Goal: Information Seeking & Learning: Learn about a topic

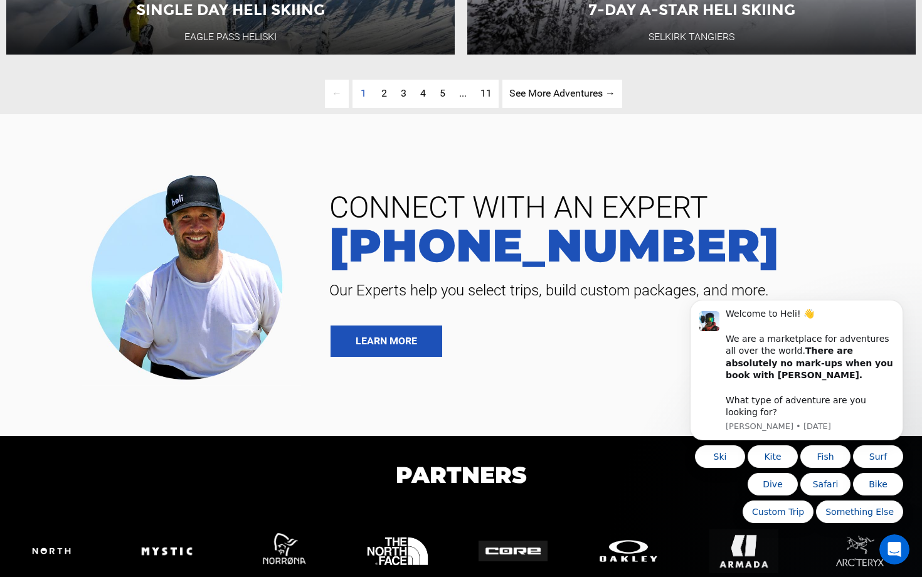
scroll to position [3340, 0]
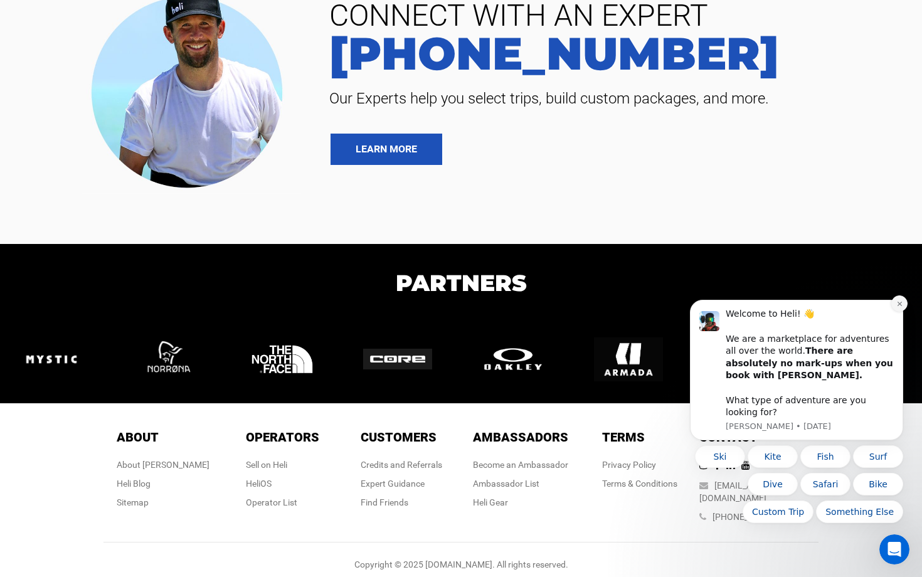
click at [900, 307] on icon "Dismiss notification" at bounding box center [899, 303] width 7 height 7
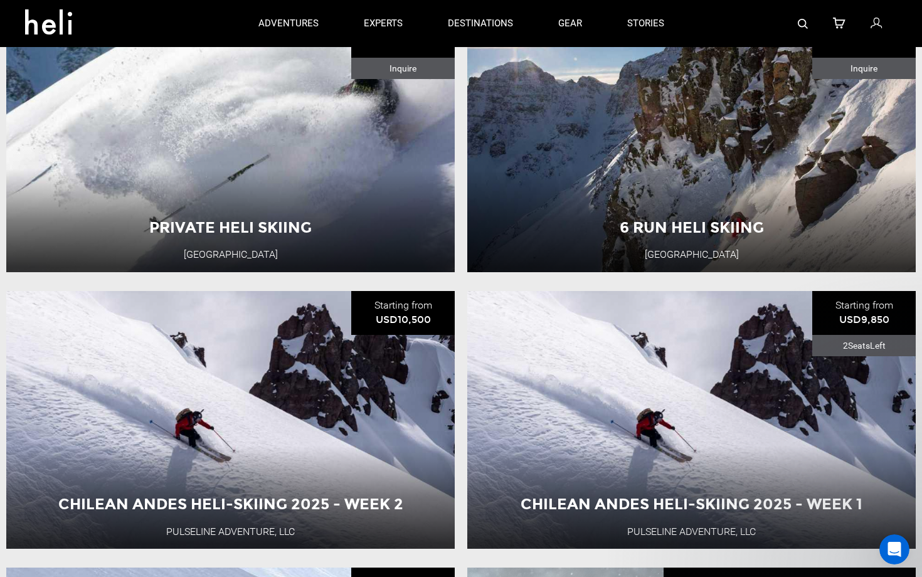
scroll to position [0, 0]
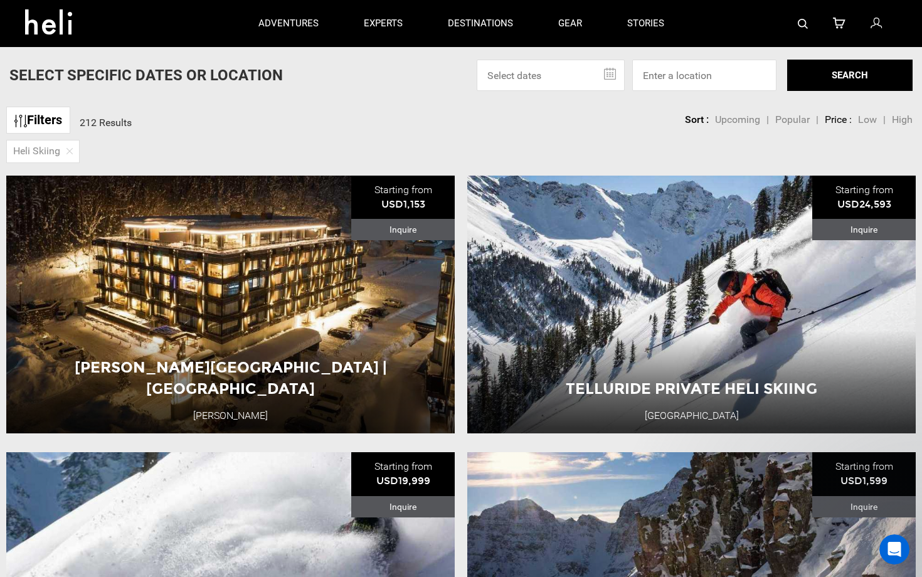
click at [194, 112] on div "Filters 212 Results sortby Sort Upcoming Popular Price: Low to High Price : Hig…" at bounding box center [461, 113] width 922 height 27
click at [57, 21] on icon at bounding box center [53, 18] width 56 height 20
